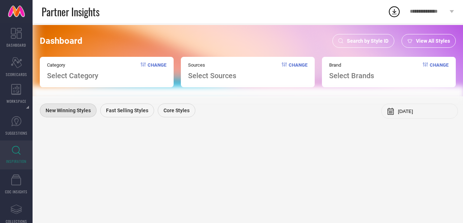
click at [372, 42] on span "Search by Style ID" at bounding box center [368, 41] width 42 height 6
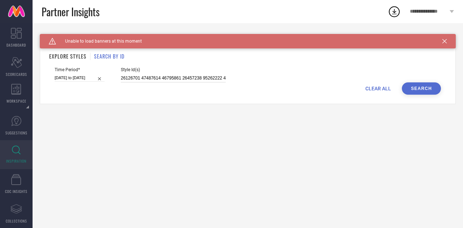
click at [133, 76] on input at bounding box center [173, 78] width 105 height 8
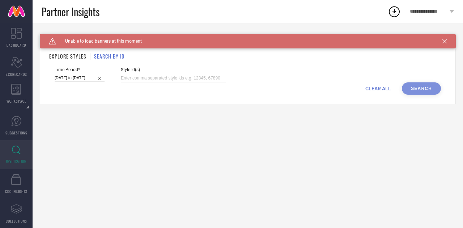
paste input "31426419 31174170 25838170 31038819 31011309 31162143 30934049 31162118 3142638…"
type input "31426419 31174170 25838170 31038819 31011309 31162143 30934049 31162118 3142638…"
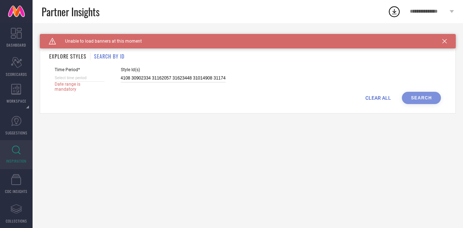
select select "8"
select select "2025"
select select "9"
select select "2025"
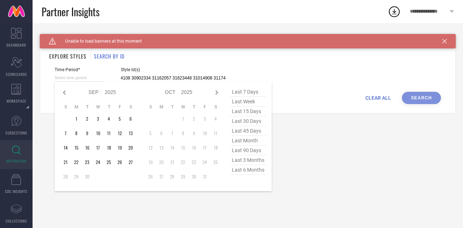
click at [80, 78] on input at bounding box center [80, 78] width 50 height 8
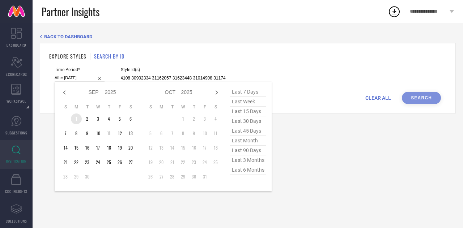
click at [73, 120] on td "1" at bounding box center [76, 119] width 11 height 11
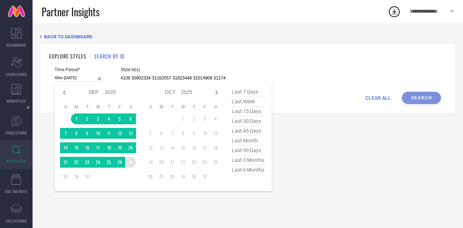
type input "[DATE] to [DATE]"
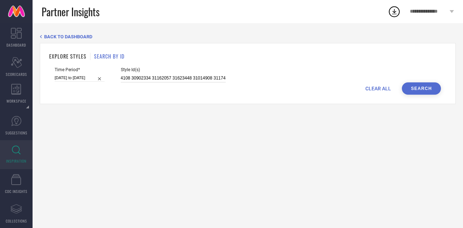
type input "31426419 31174170 25838170 31038819 31011309 31162143 30934049 31162118 3142638…"
click at [428, 90] on button "Search" at bounding box center [421, 88] width 39 height 12
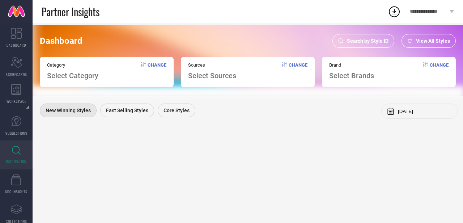
click at [382, 38] on span "Search by Style ID" at bounding box center [368, 41] width 42 height 6
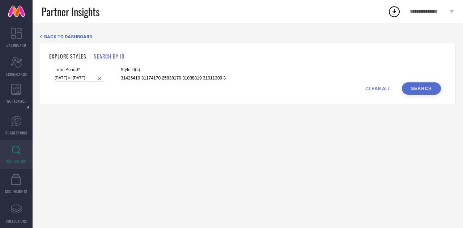
click at [410, 90] on button "Search" at bounding box center [421, 88] width 39 height 12
click at [415, 89] on button "Search" at bounding box center [421, 88] width 39 height 12
